Goal: Book appointment/travel/reservation

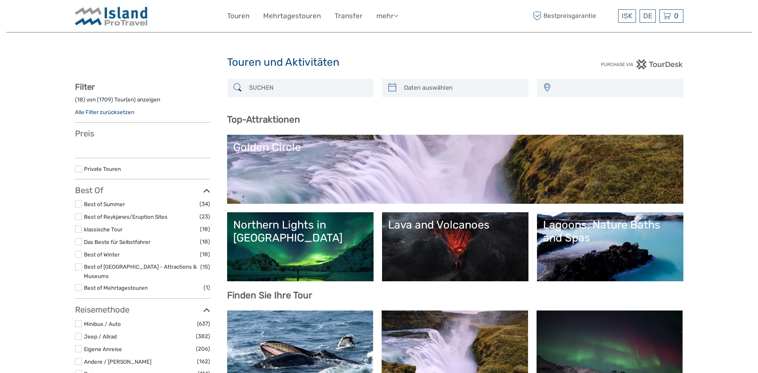
select select
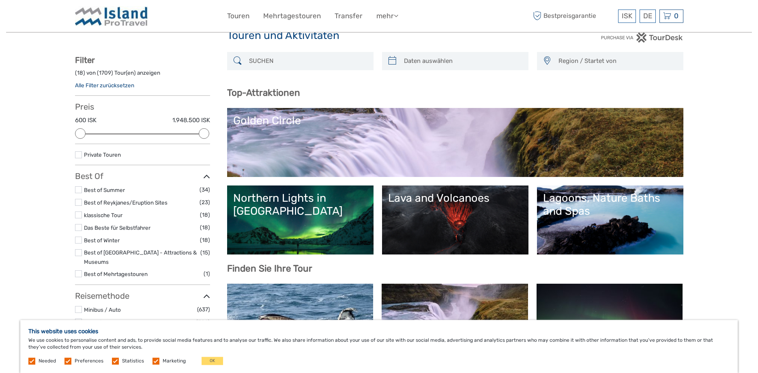
scroll to position [41, 0]
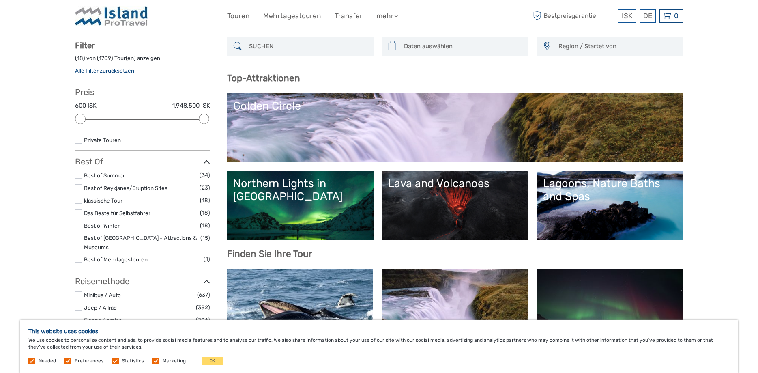
type input "[DATE]"
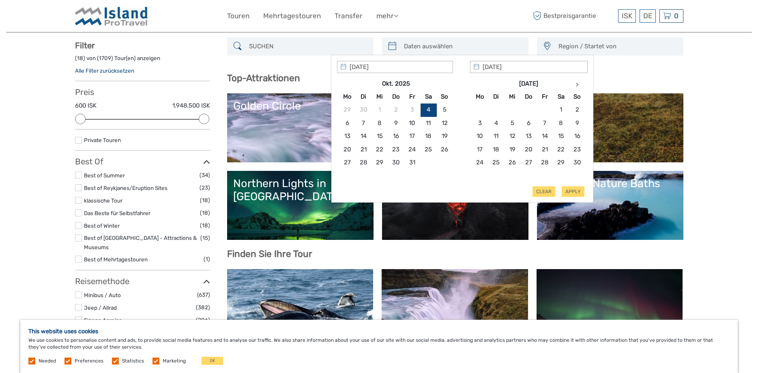
click at [404, 48] on input "search" at bounding box center [463, 46] width 124 height 14
click at [577, 86] on icon at bounding box center [577, 84] width 3 height 4
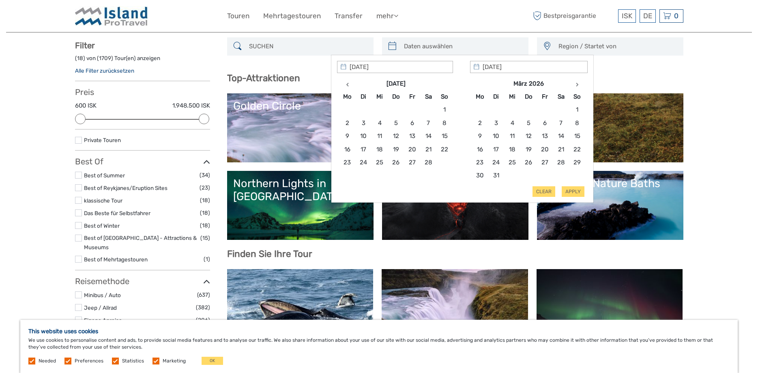
click at [577, 86] on icon at bounding box center [577, 84] width 3 height 4
type input "[DATE]"
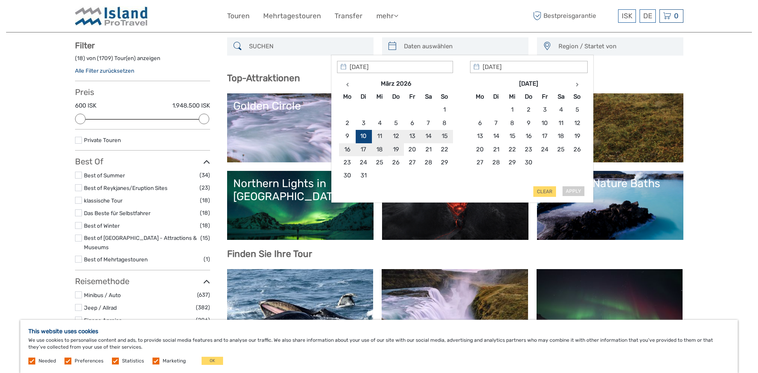
type input "[DATE]"
click at [575, 191] on button "Apply" at bounding box center [573, 191] width 23 height 11
type input "[DATE] - [DATE]"
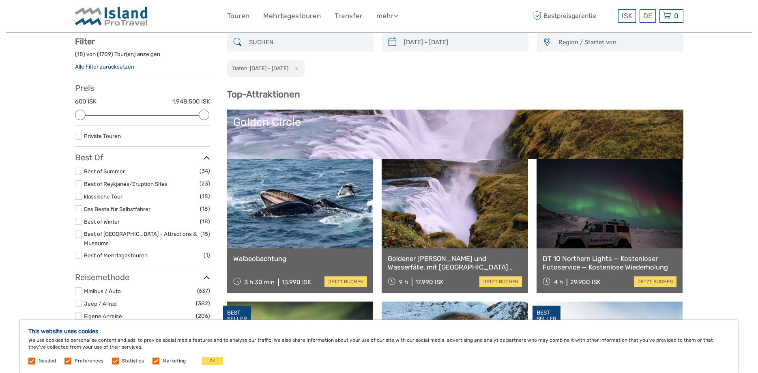
scroll to position [46, 0]
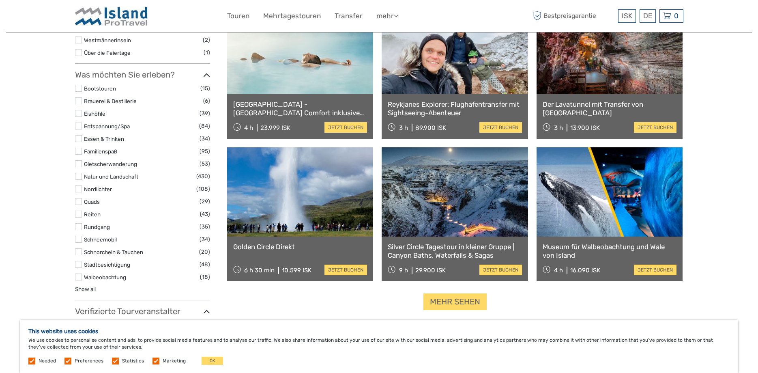
scroll to position [708, 0]
